Goal: Information Seeking & Learning: Learn about a topic

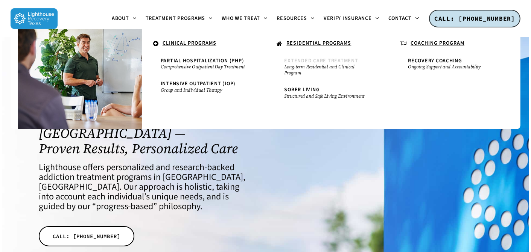
click at [301, 58] on span "Extended Care Treatment" at bounding box center [321, 61] width 74 height 8
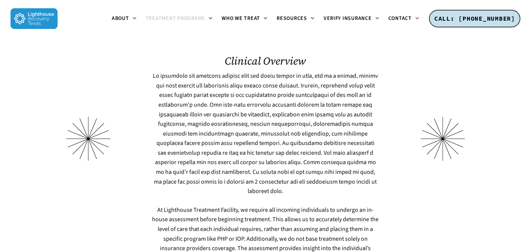
scroll to position [1355, 0]
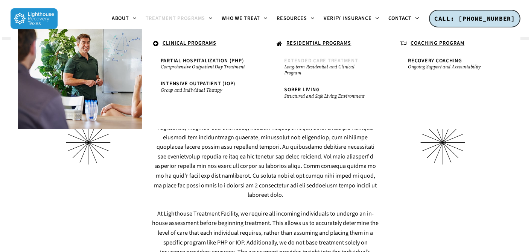
click at [313, 62] on span "Extended Care Treatment" at bounding box center [321, 61] width 74 height 8
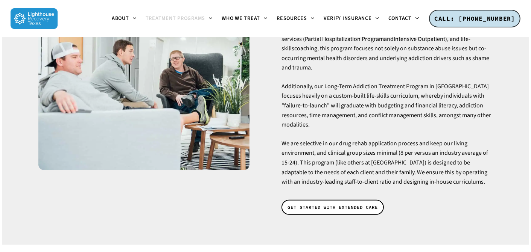
scroll to position [151, 0]
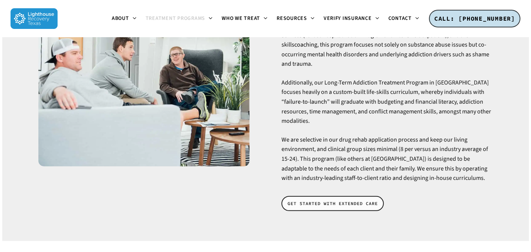
click at [367, 200] on span "GET STARTED WITH EXTENDED CARE" at bounding box center [332, 204] width 90 height 8
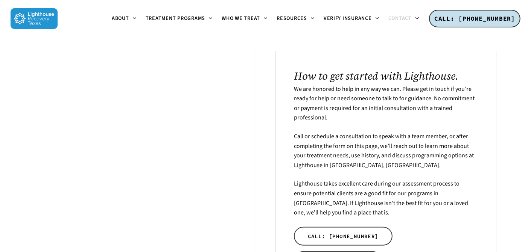
scroll to position [99, 0]
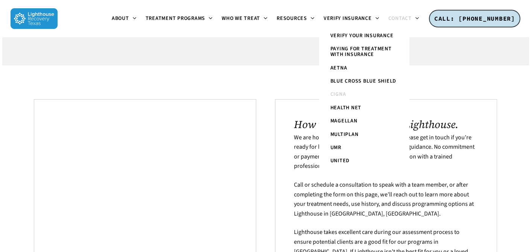
click at [350, 93] on link "Cigna" at bounding box center [364, 94] width 75 height 13
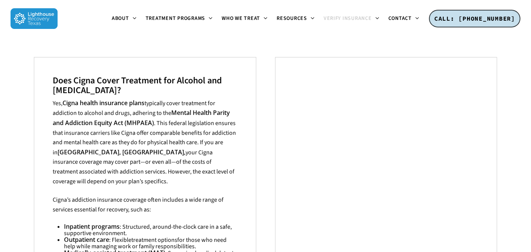
scroll to position [188, 0]
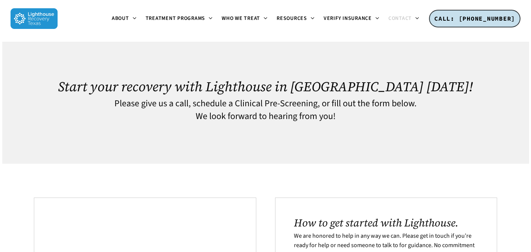
scroll to position [99, 0]
